Goal: Task Accomplishment & Management: Complete application form

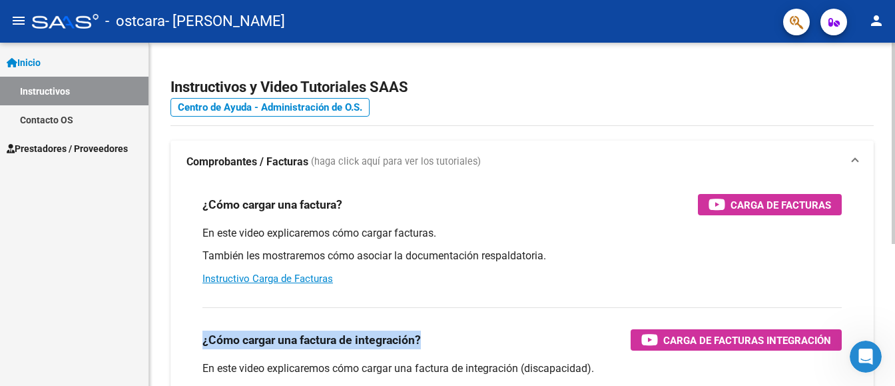
drag, startPoint x: 474, startPoint y: 348, endPoint x: 557, endPoint y: 292, distance: 100.9
click at [557, 292] on div "¿Cómo cargar una factura? Carga de Facturas En este video explicaremos cómo car…" at bounding box center [521, 373] width 703 height 380
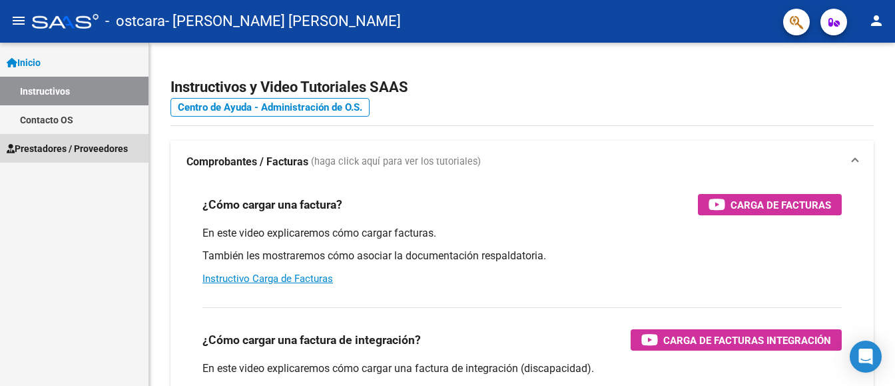
click at [77, 143] on span "Prestadores / Proveedores" at bounding box center [67, 148] width 121 height 15
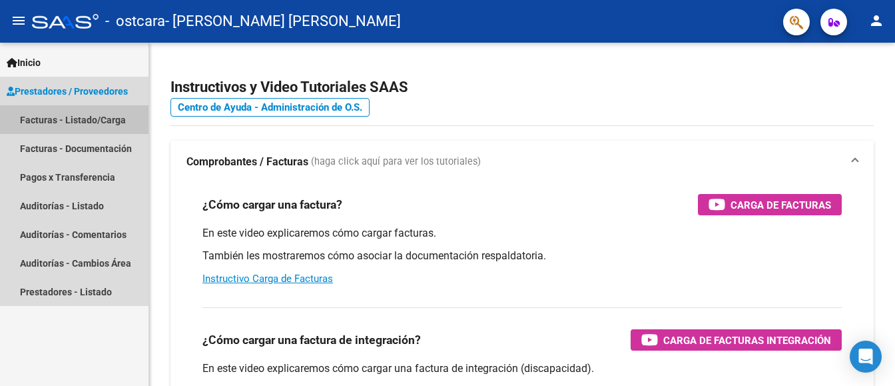
click at [73, 119] on link "Facturas - Listado/Carga" at bounding box center [74, 119] width 149 height 29
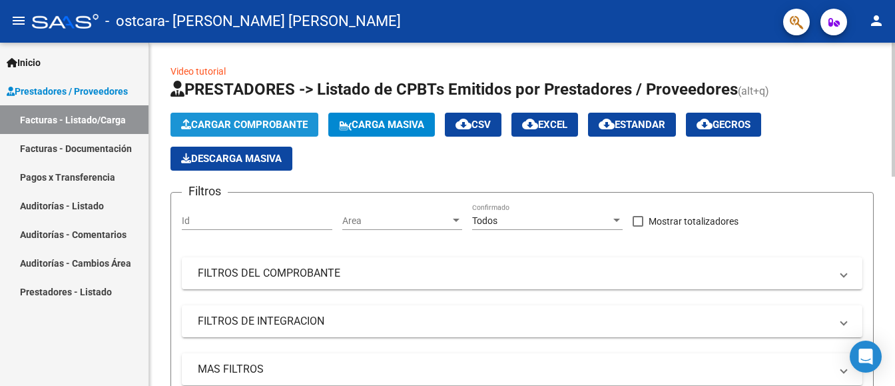
click at [254, 118] on button "Cargar Comprobante" at bounding box center [244, 125] width 148 height 24
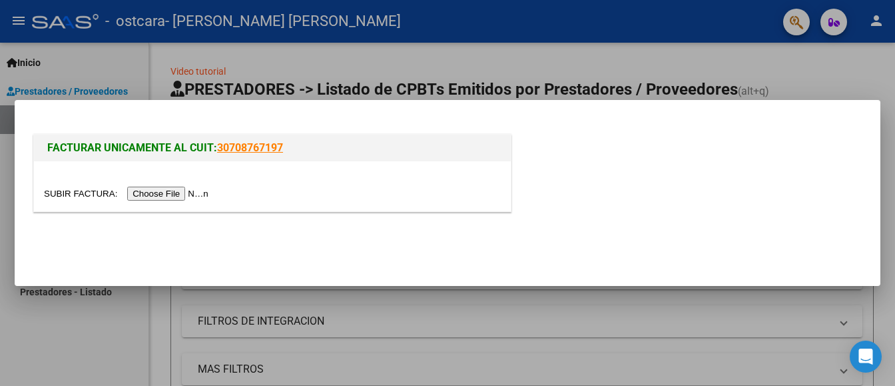
click at [239, 147] on link "30708767197" at bounding box center [250, 147] width 66 height 13
click at [222, 150] on link "30708767197" at bounding box center [250, 147] width 66 height 13
click at [172, 192] on input "file" at bounding box center [128, 193] width 168 height 14
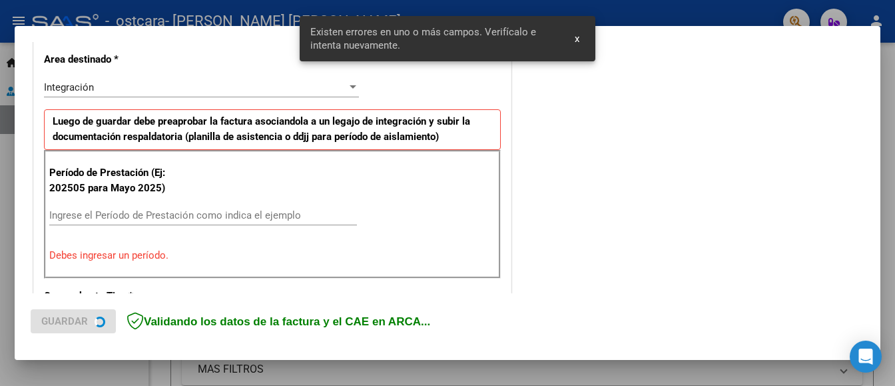
scroll to position [314, 0]
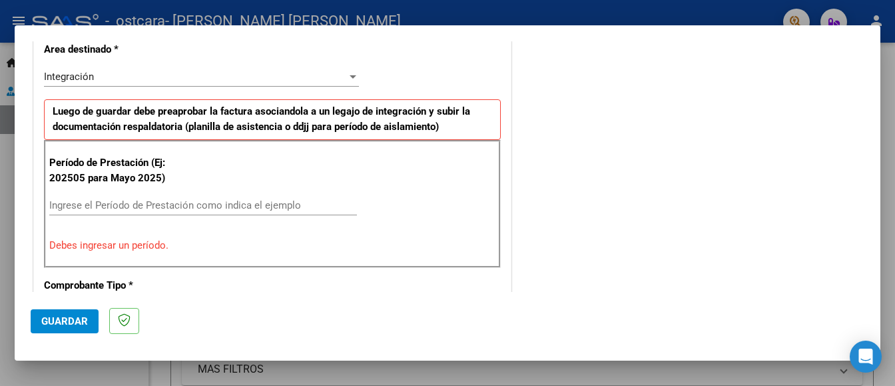
click at [284, 203] on input "Ingrese el Período de Prestación como indica el ejemplo" at bounding box center [203, 205] width 308 height 12
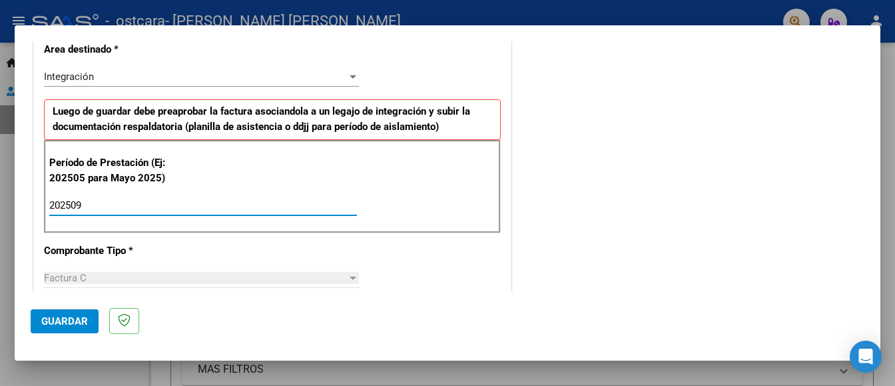
type input "202509"
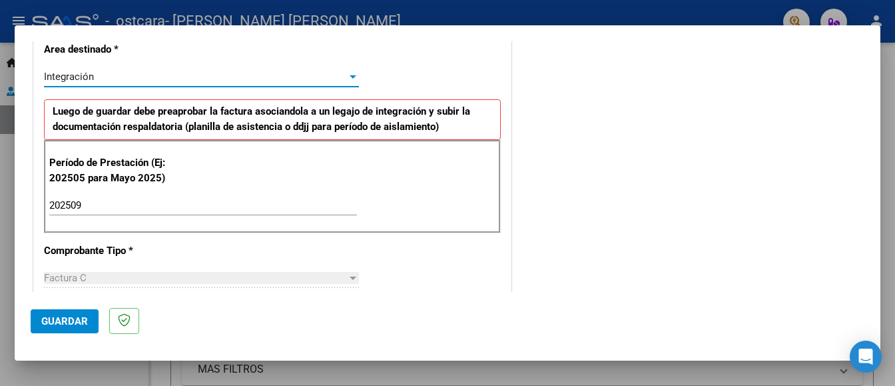
click at [349, 79] on div at bounding box center [353, 76] width 12 height 11
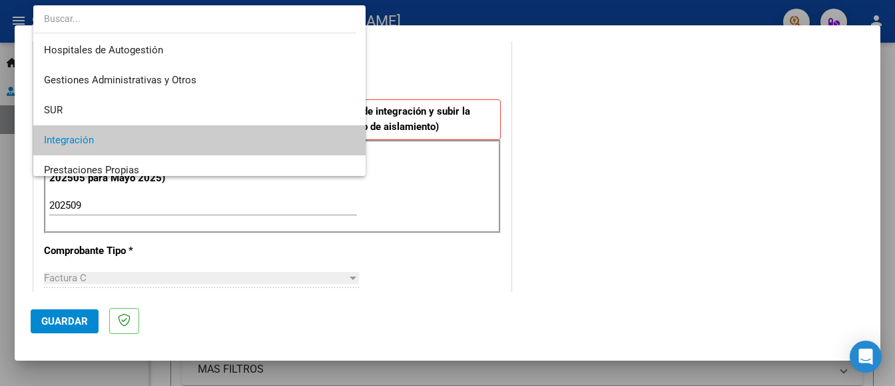
scroll to position [64, 0]
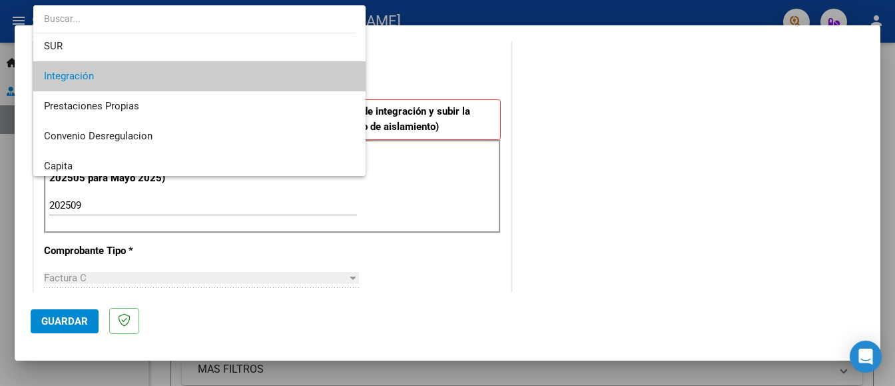
click at [322, 76] on span "Integración" at bounding box center [199, 76] width 311 height 30
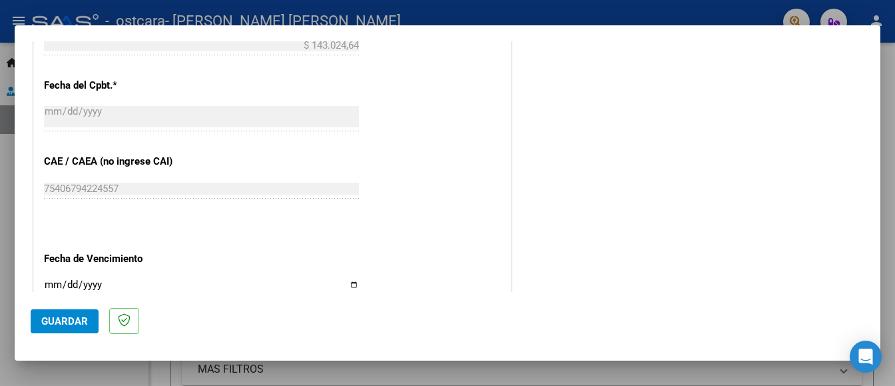
scroll to position [775, 0]
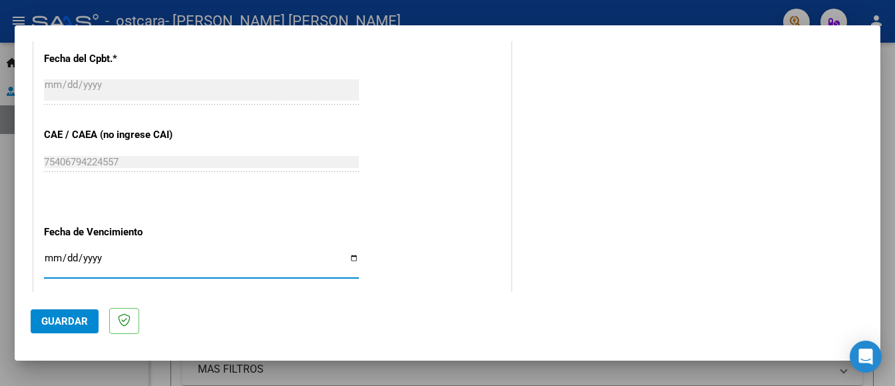
click at [131, 256] on input "Ingresar la fecha" at bounding box center [201, 262] width 315 height 21
type input "[DATE]"
click at [59, 319] on span "Guardar" at bounding box center [64, 321] width 47 height 12
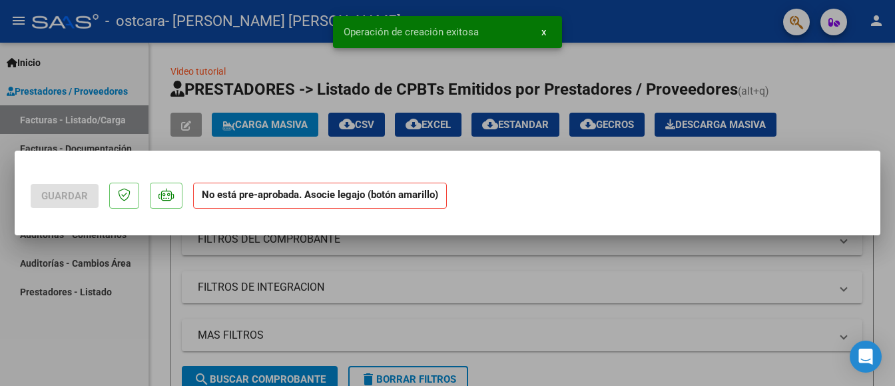
scroll to position [0, 0]
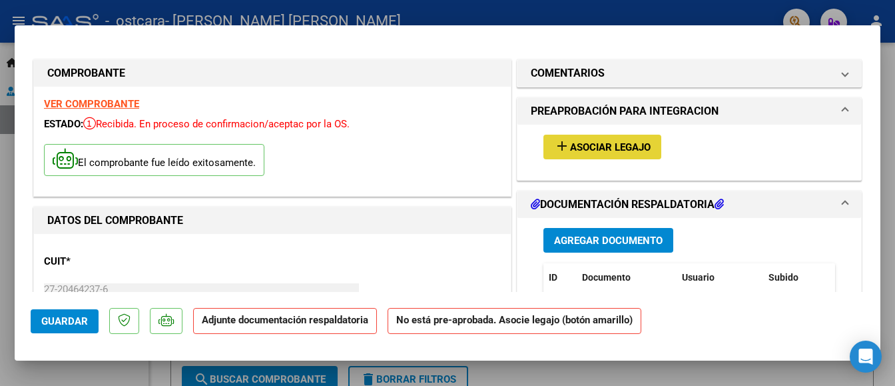
click at [609, 141] on span "Asociar Legajo" at bounding box center [610, 147] width 81 height 12
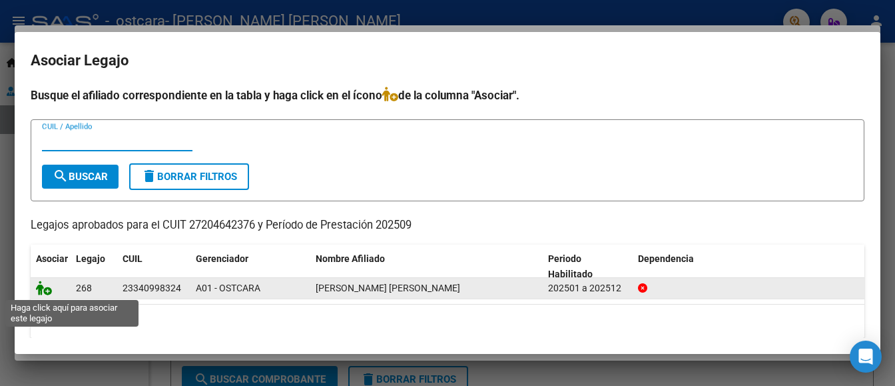
click at [43, 286] on icon at bounding box center [44, 287] width 16 height 15
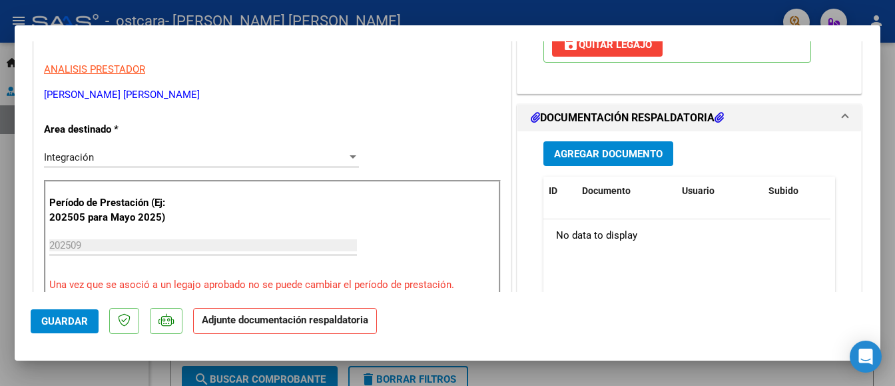
scroll to position [293, 0]
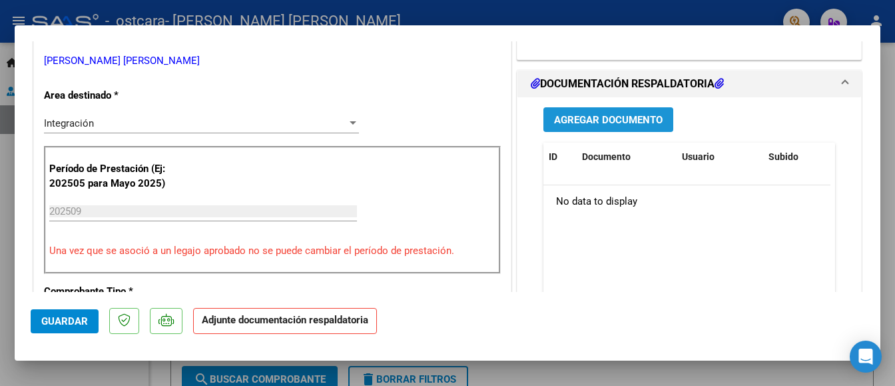
click at [619, 118] on span "Agregar Documento" at bounding box center [608, 120] width 109 height 12
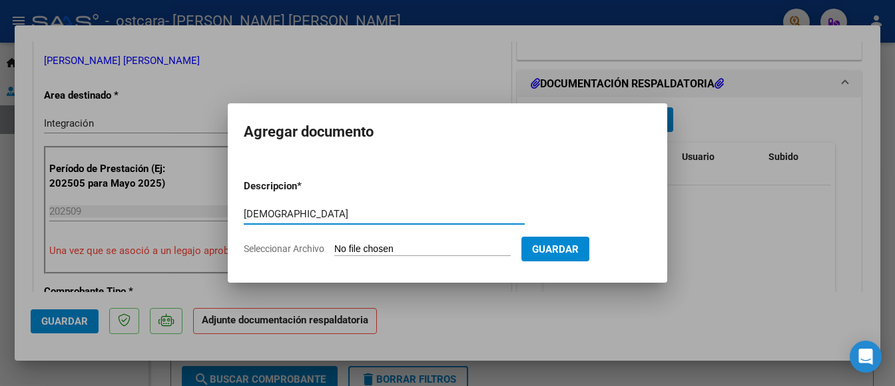
type input "[DEMOGRAPHIC_DATA]"
click at [408, 243] on input "Seleccionar Archivo" at bounding box center [422, 249] width 176 height 13
type input "C:\fakepath\VANESA SETIEMBRE.pdf"
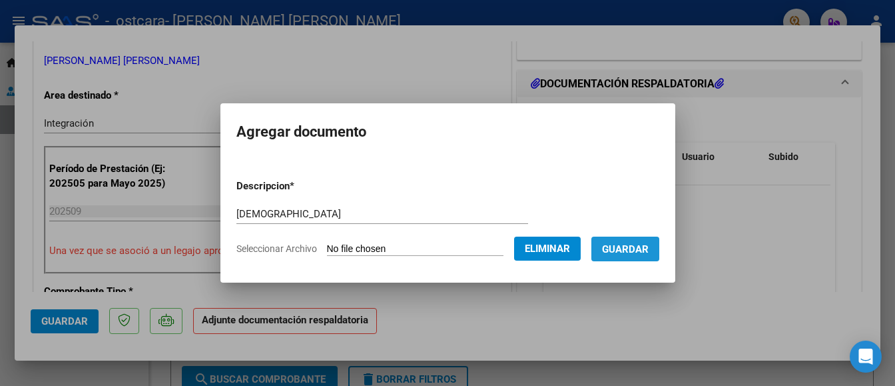
click at [647, 248] on span "Guardar" at bounding box center [625, 249] width 47 height 12
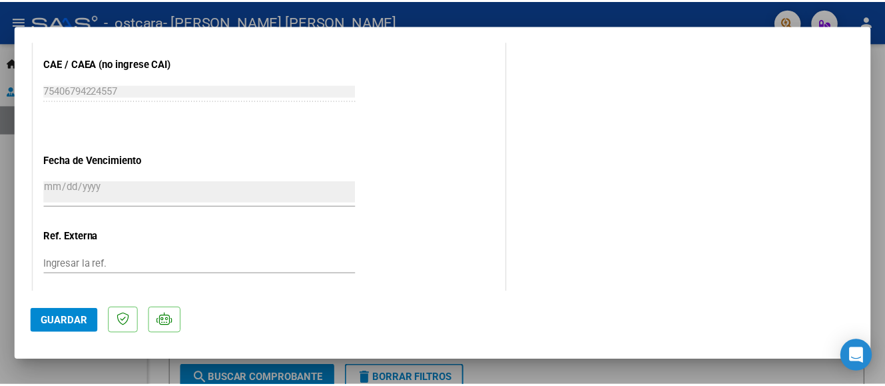
scroll to position [932, 0]
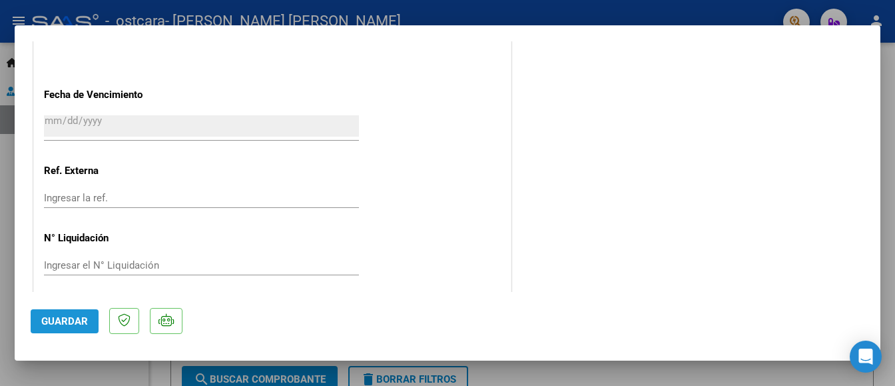
click at [67, 317] on span "Guardar" at bounding box center [64, 321] width 47 height 12
click at [727, 11] on div at bounding box center [447, 193] width 895 height 386
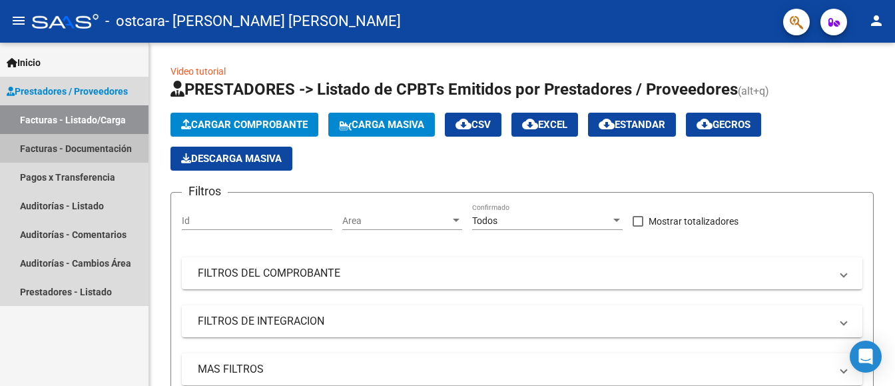
click at [81, 146] on link "Facturas - Documentación" at bounding box center [74, 148] width 149 height 29
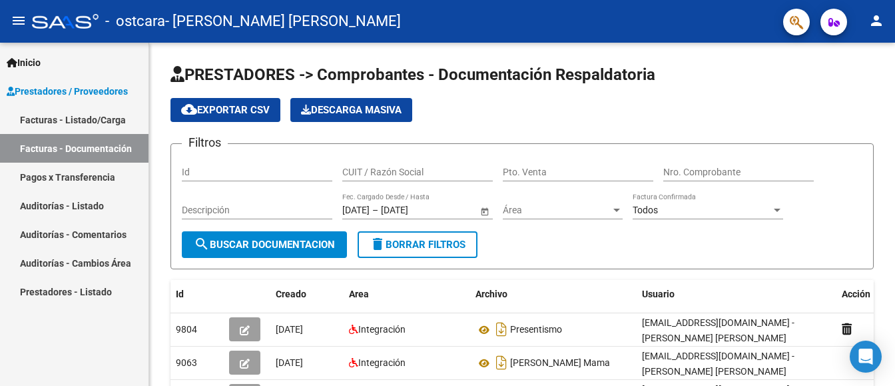
click at [878, 21] on mat-icon "person" at bounding box center [876, 21] width 16 height 16
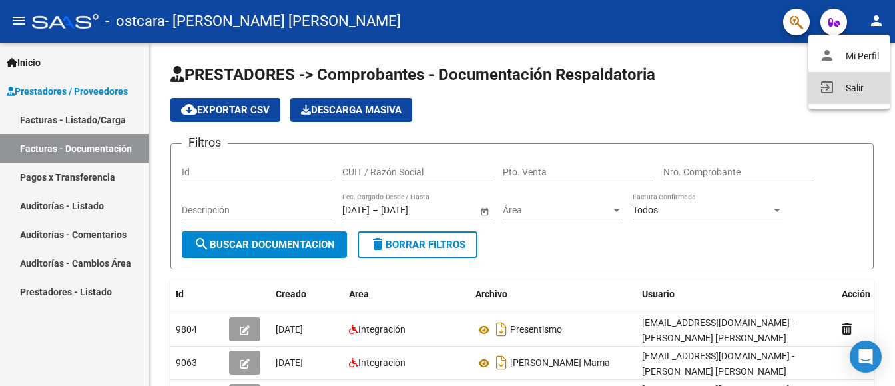
click at [857, 82] on button "exit_to_app Salir" at bounding box center [848, 88] width 81 height 32
